Goal: Information Seeking & Learning: Learn about a topic

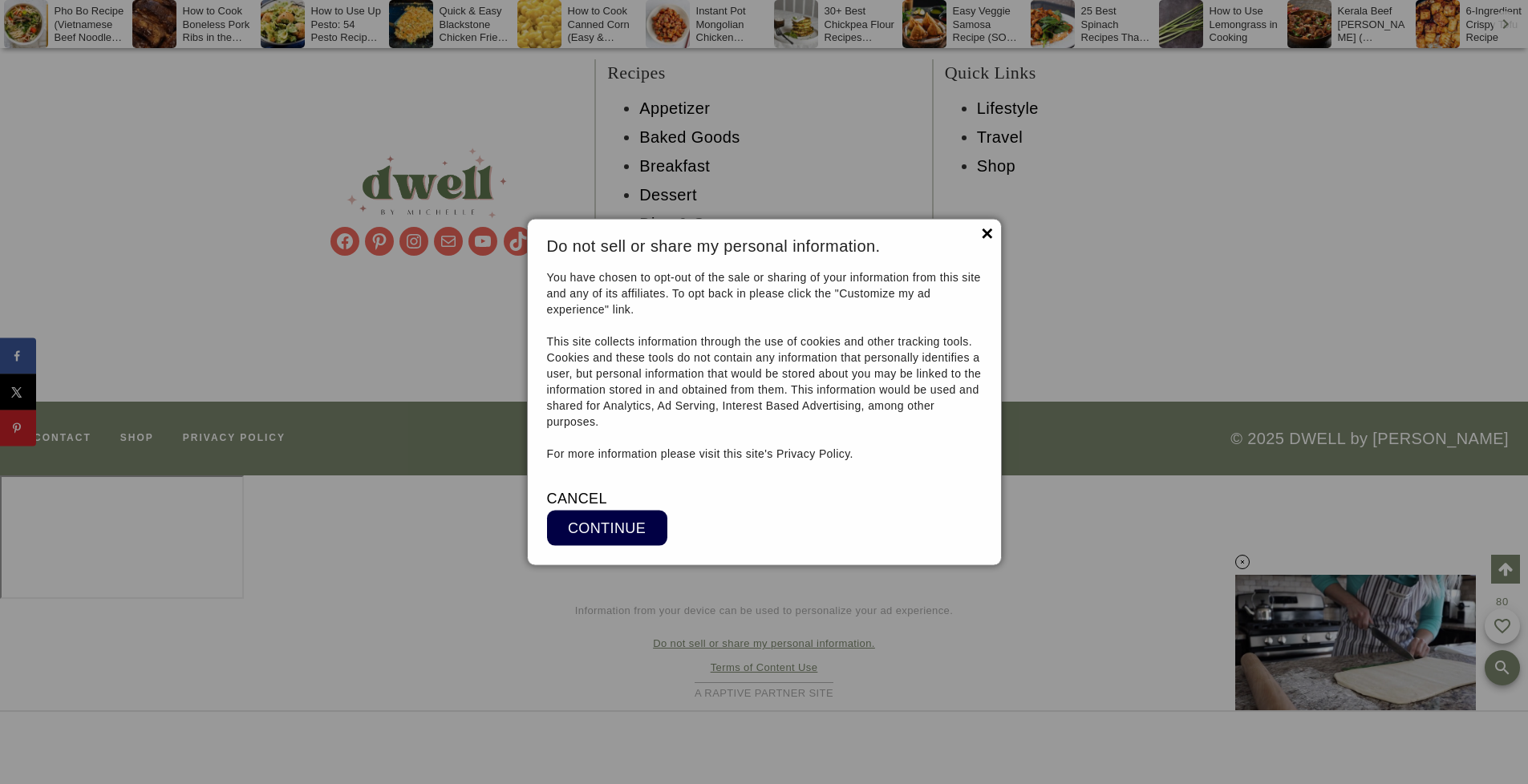
scroll to position [12577, 0]
